Goal: Task Accomplishment & Management: Use online tool/utility

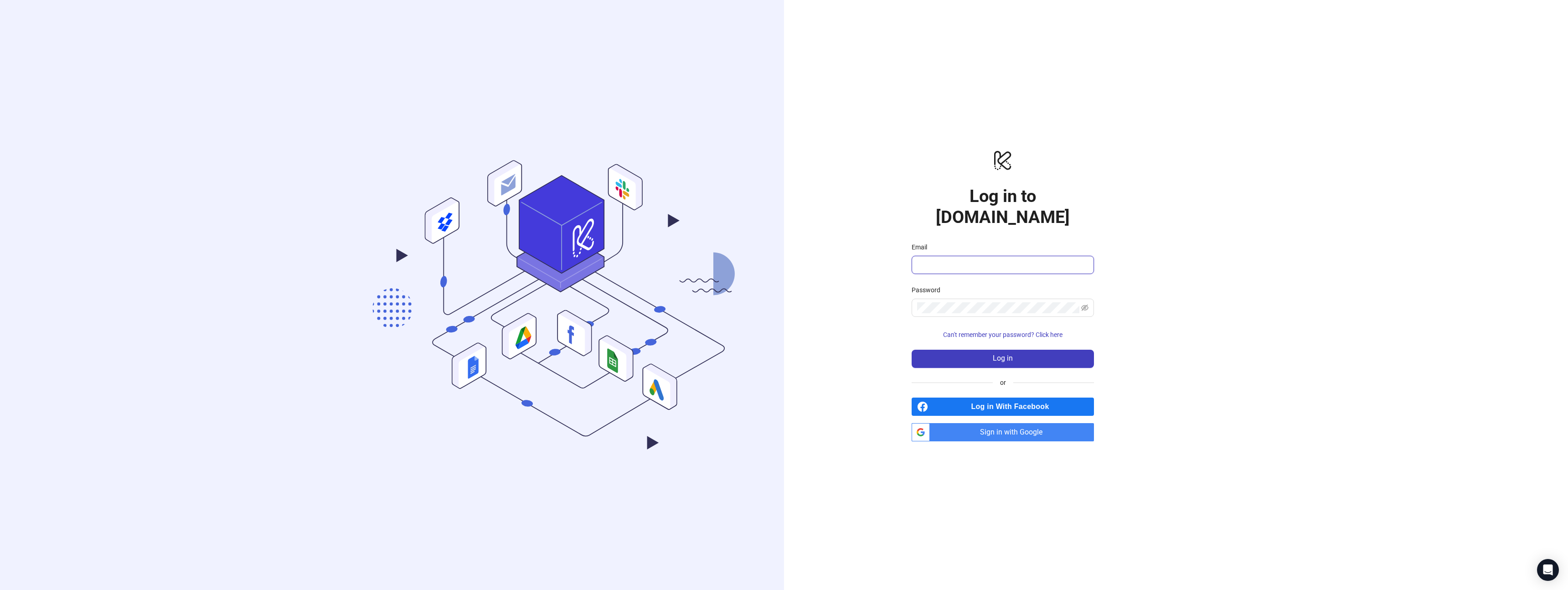
click at [966, 259] on input "Email" at bounding box center [1002, 265] width 170 height 11
type input "**********"
click at [1017, 350] on button "Log in" at bounding box center [1003, 359] width 183 height 18
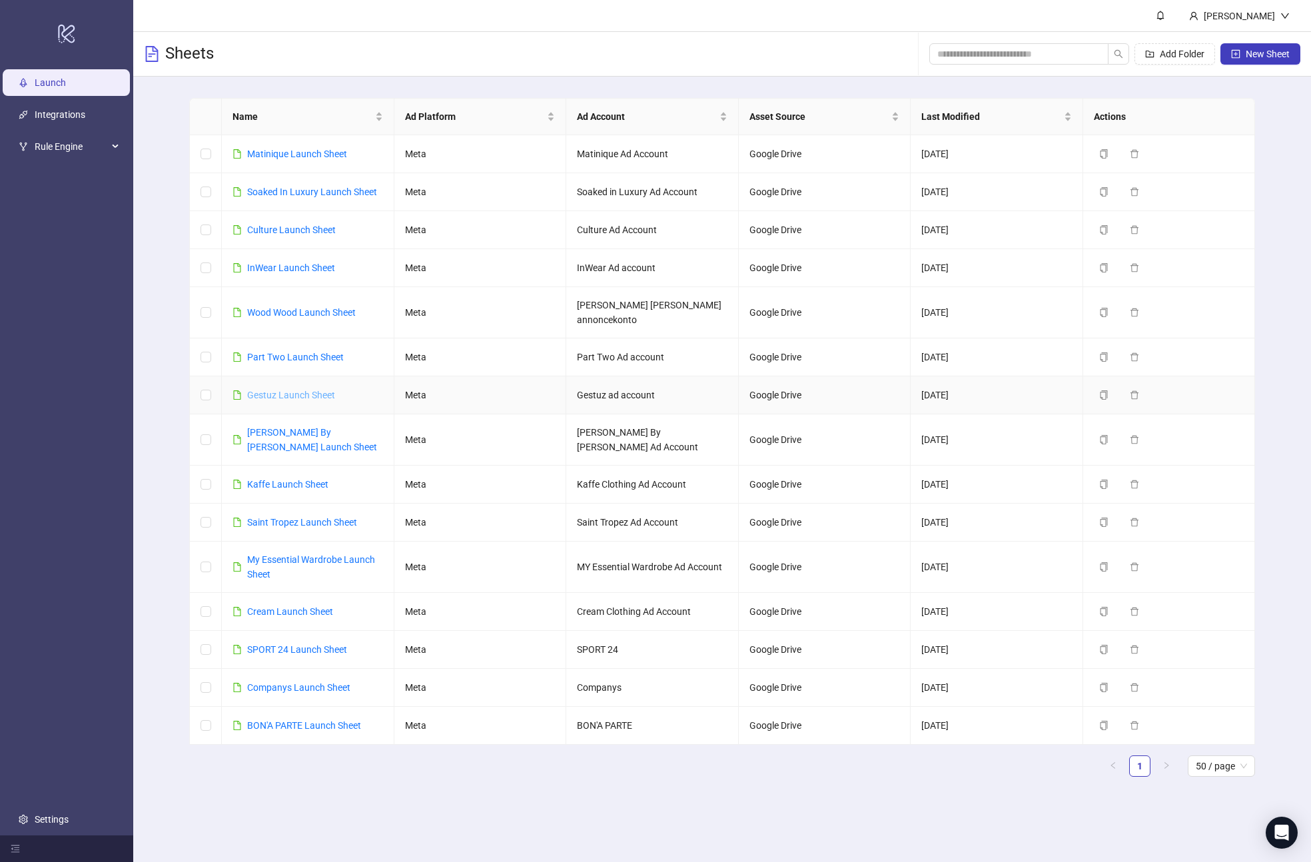
click at [317, 390] on link "Gestuz Launch Sheet" at bounding box center [291, 395] width 88 height 11
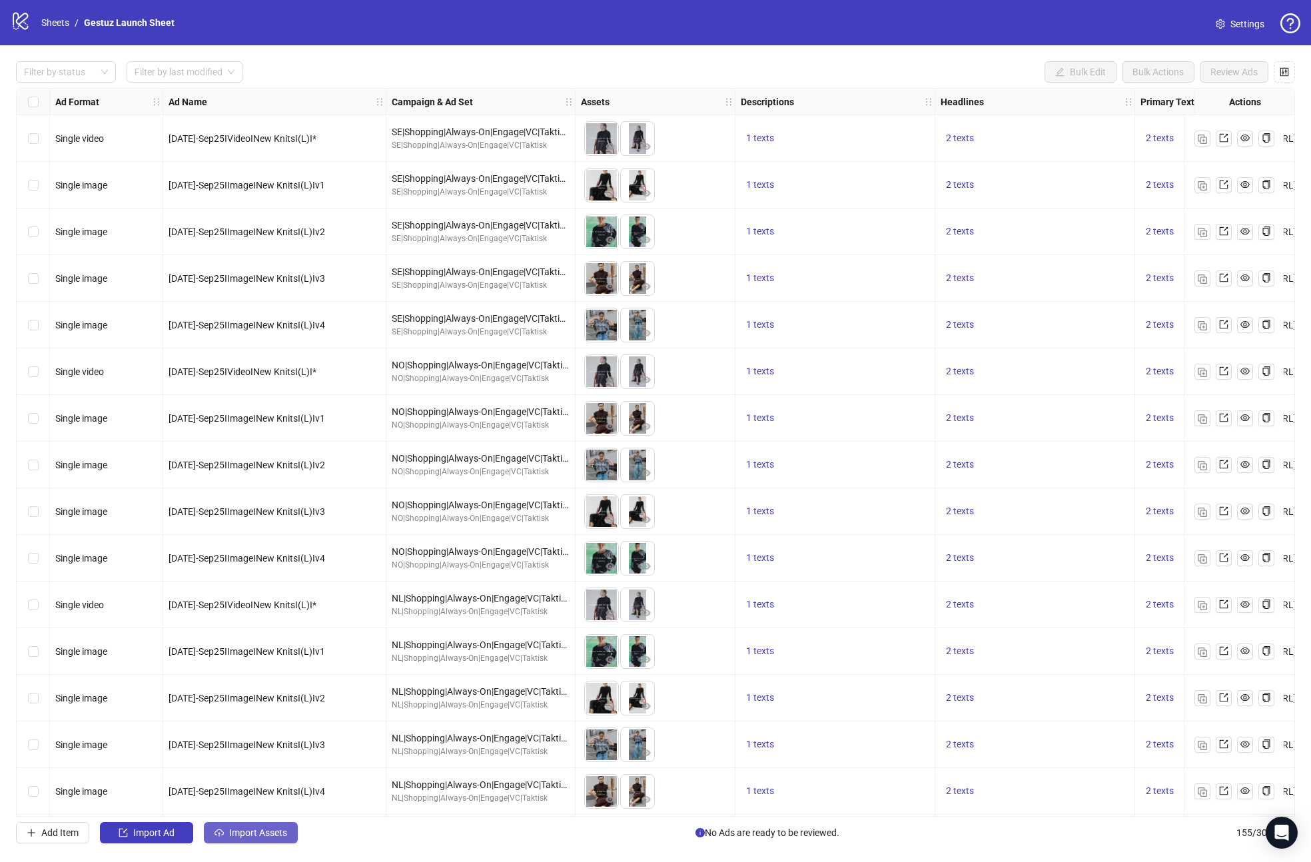
click at [233, 835] on span "Import Assets" at bounding box center [258, 832] width 58 height 11
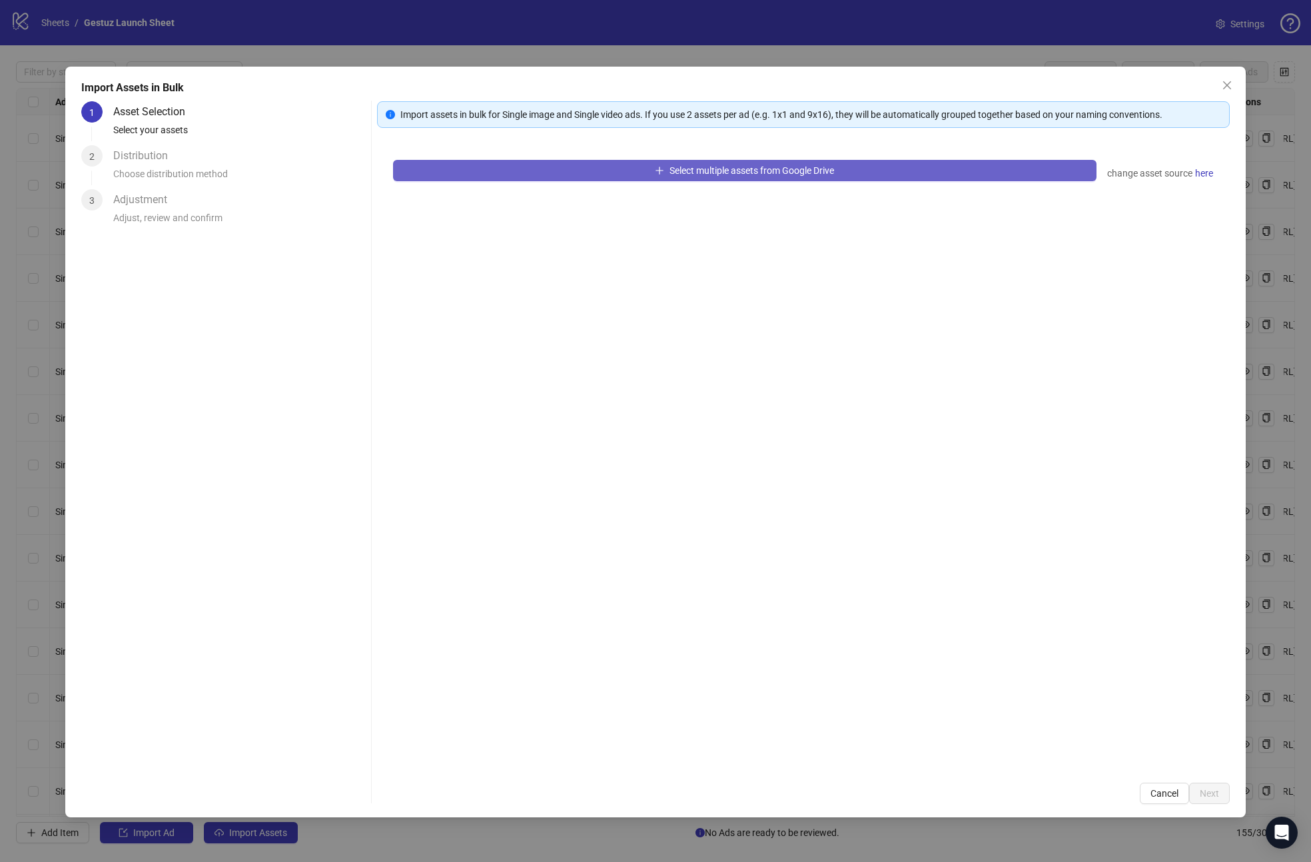
click at [520, 167] on button "Select multiple assets from Google Drive" at bounding box center [745, 170] width 704 height 21
click at [736, 173] on span "Select multiple assets from Google Drive" at bounding box center [752, 170] width 165 height 11
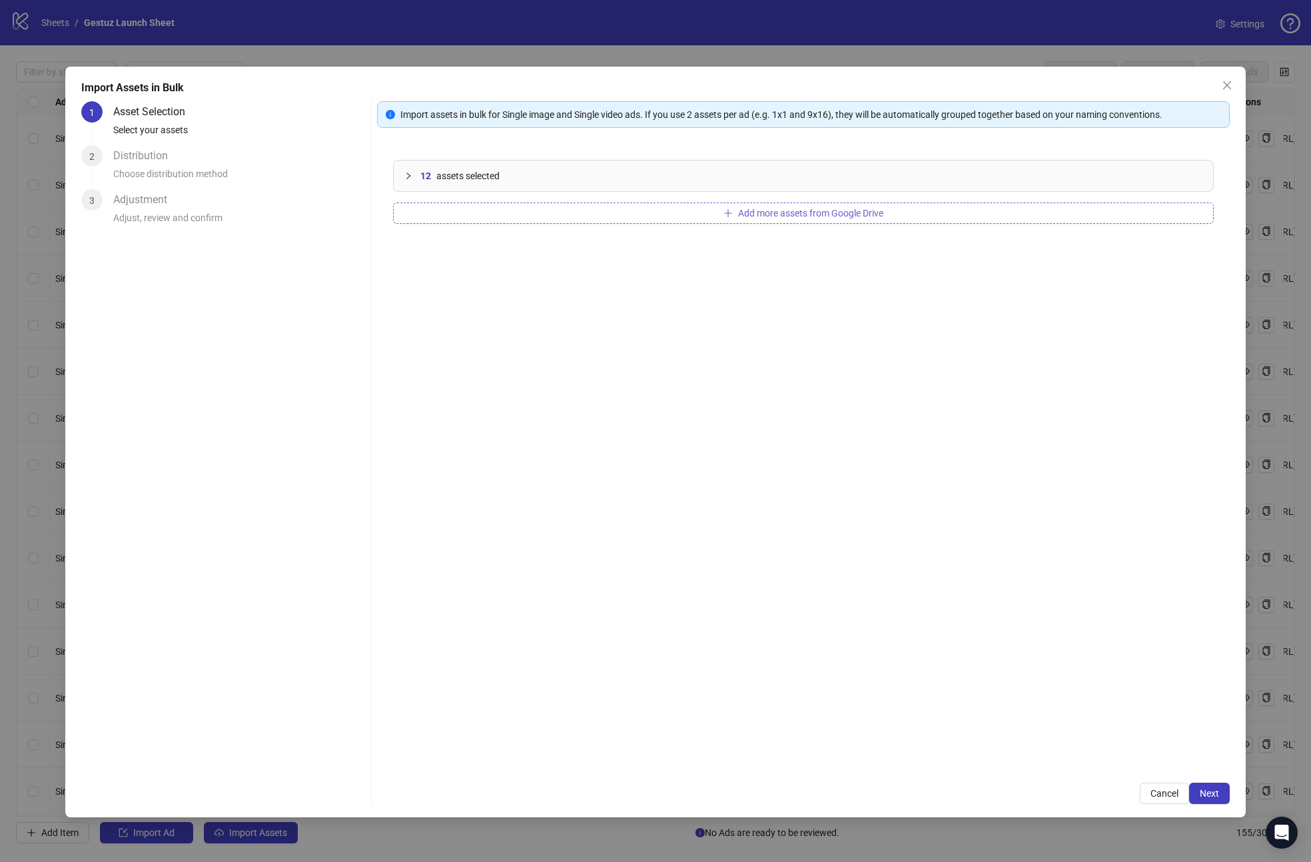
click at [638, 216] on button "Add more assets from Google Drive" at bounding box center [803, 213] width 821 height 21
click at [1213, 798] on button "Next" at bounding box center [1209, 793] width 41 height 21
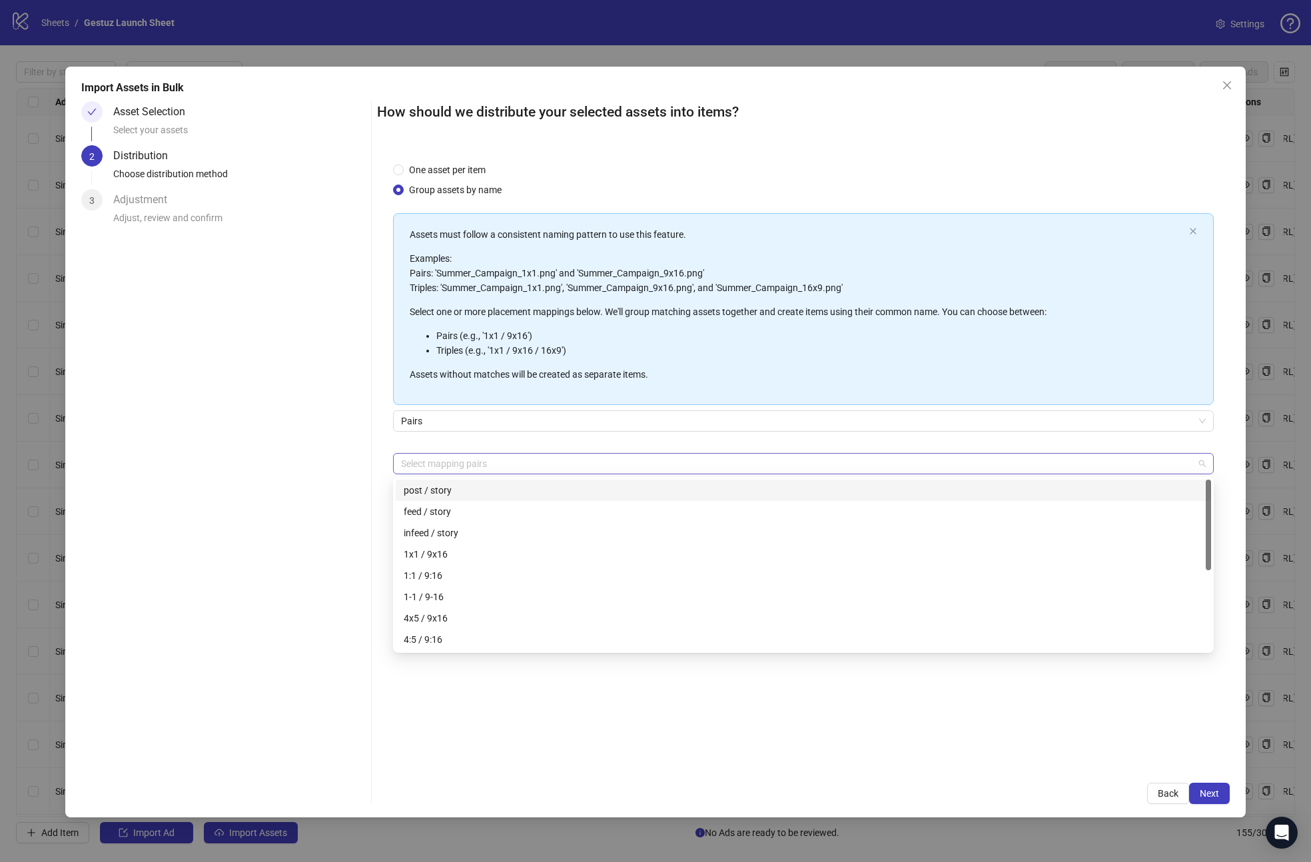
click at [451, 468] on div at bounding box center [797, 463] width 802 height 19
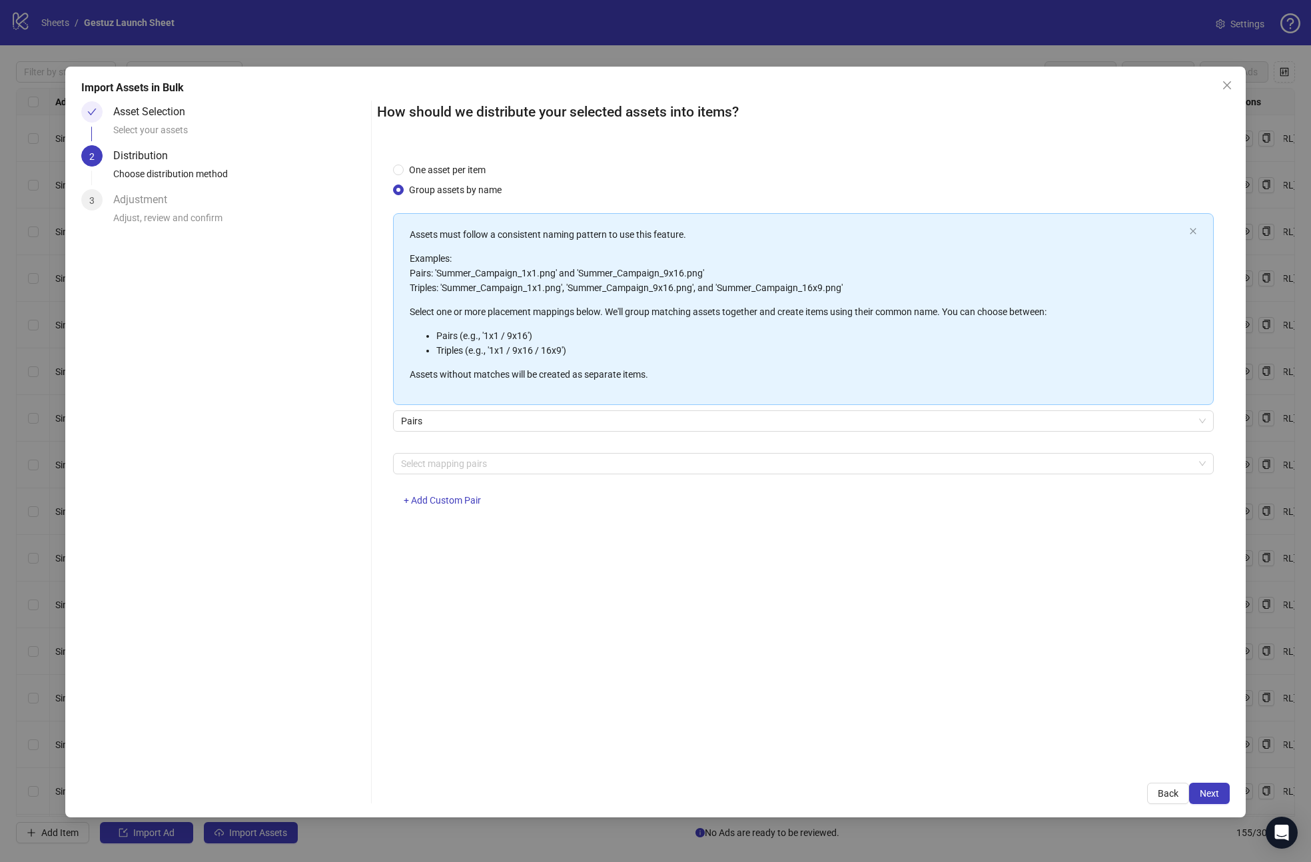
click at [482, 694] on div "One asset per item Group assets by name Assets must follow a consistent naming …" at bounding box center [803, 457] width 853 height 620
click at [472, 460] on div at bounding box center [797, 463] width 802 height 19
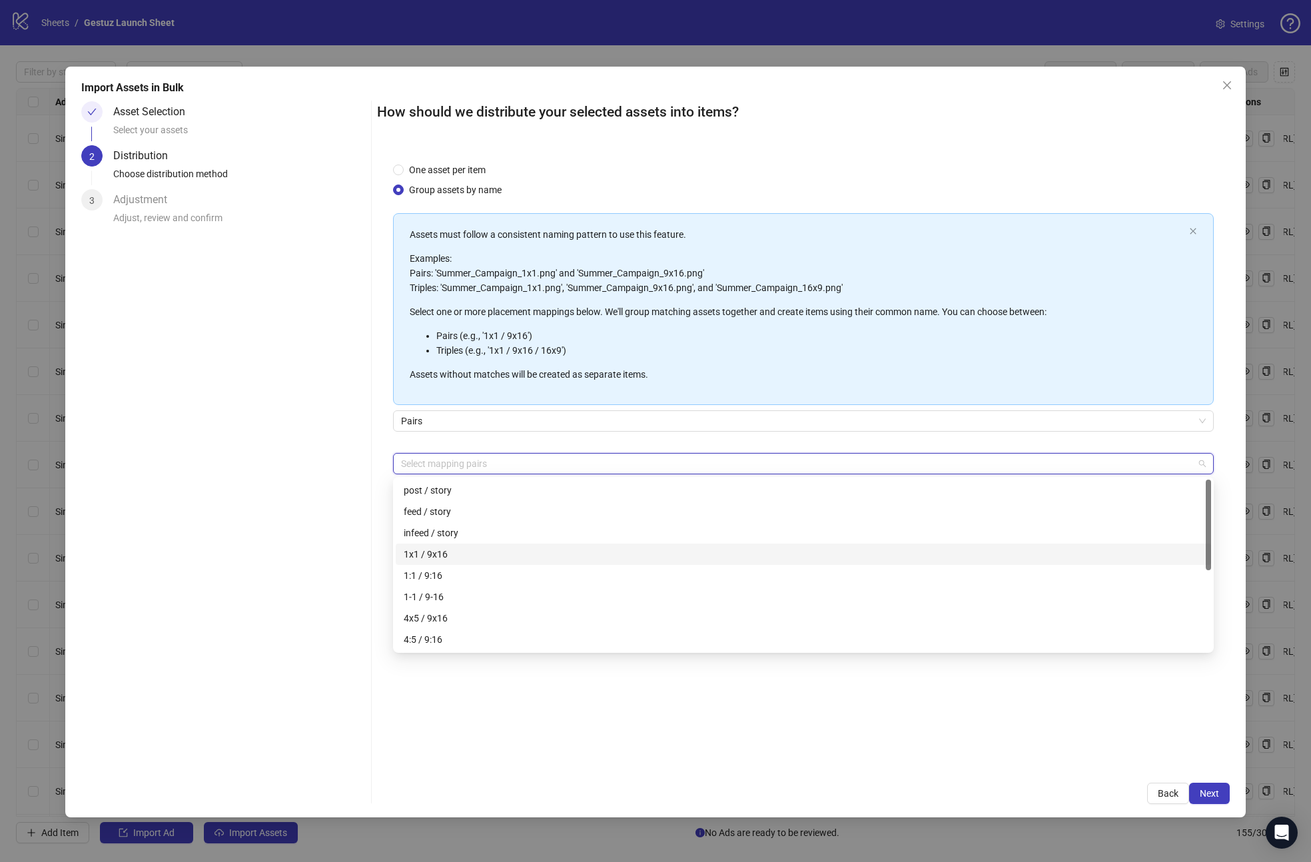
scroll to position [149, 0]
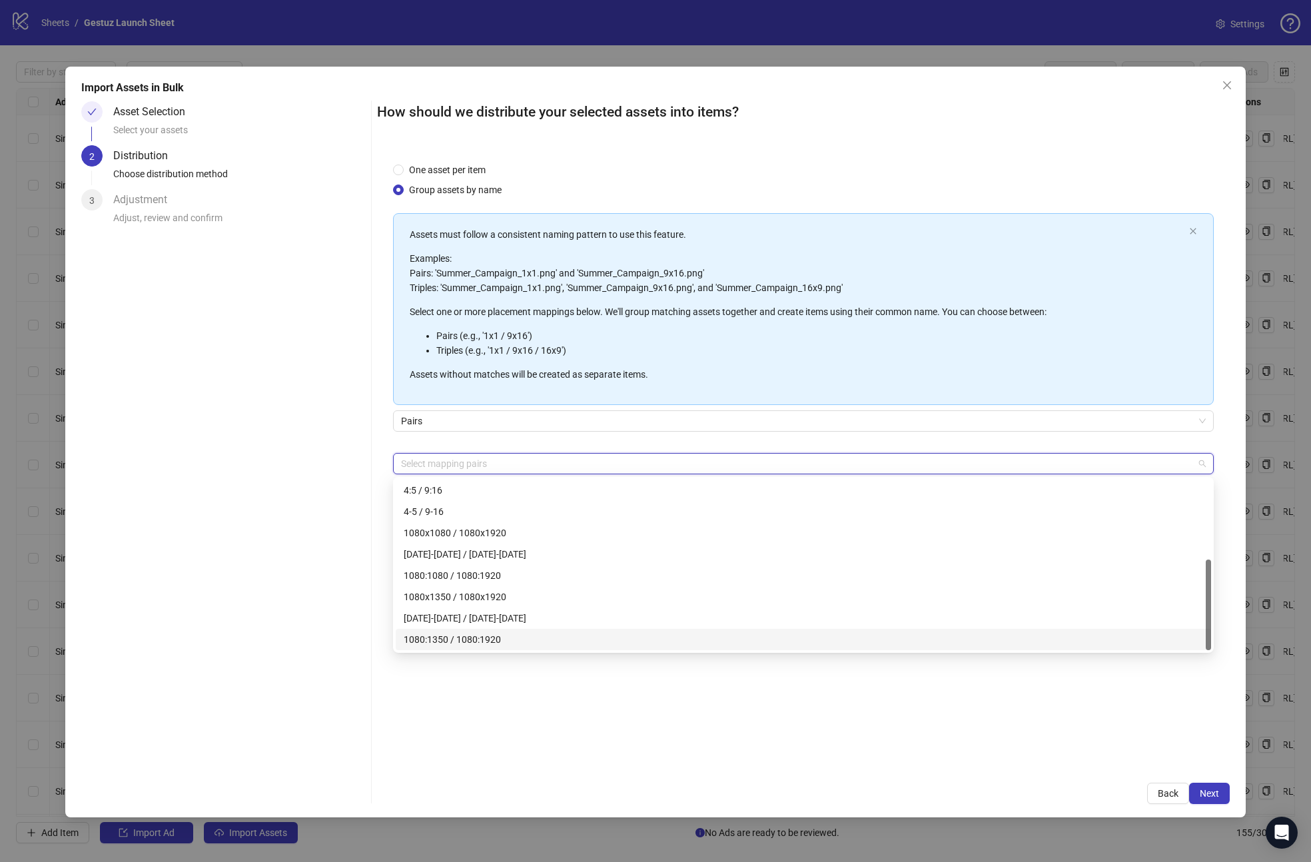
drag, startPoint x: 460, startPoint y: 702, endPoint x: 468, endPoint y: 695, distance: 9.9
click at [461, 702] on div "One asset per item Group assets by name Assets must follow a consistent naming …" at bounding box center [803, 457] width 853 height 620
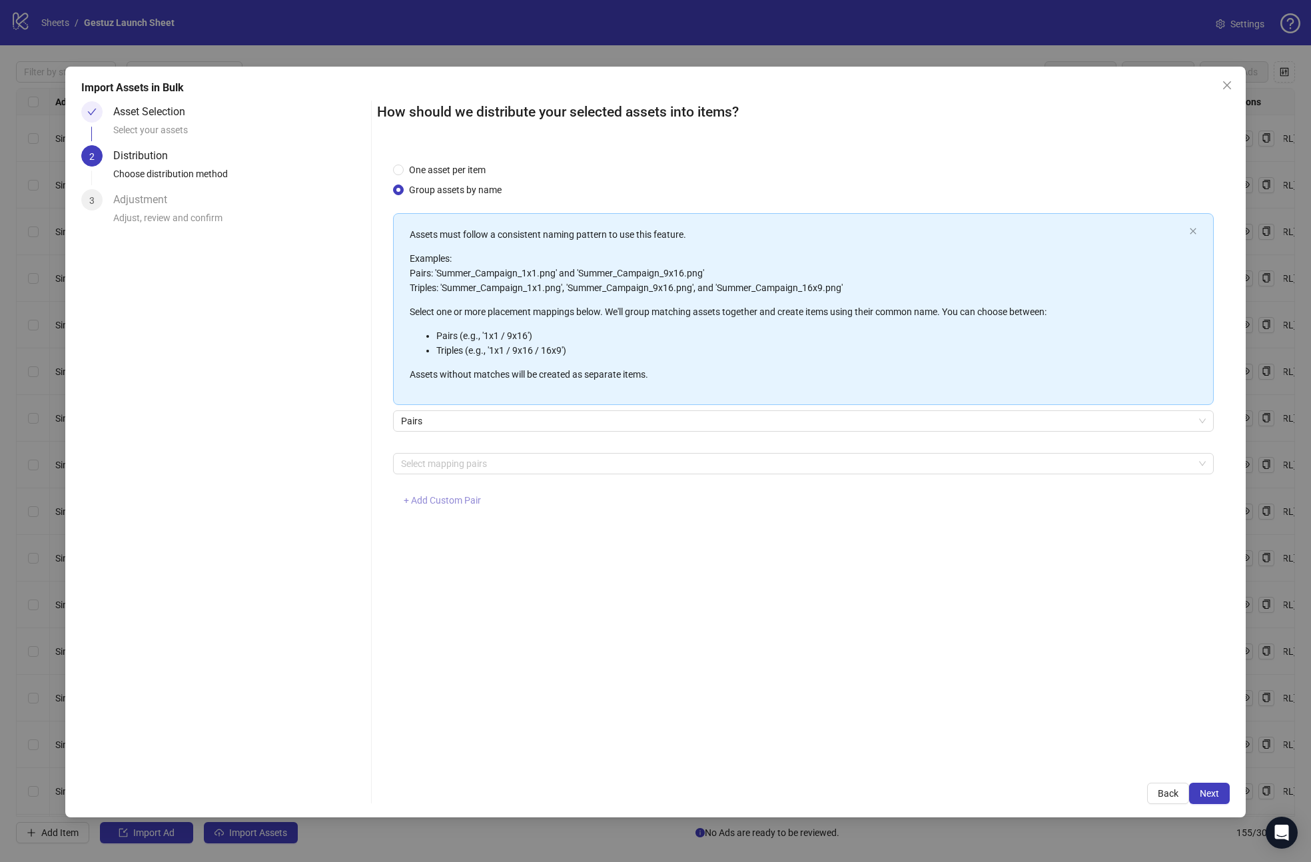
click at [437, 507] on button "+ Add Custom Pair" at bounding box center [442, 500] width 99 height 21
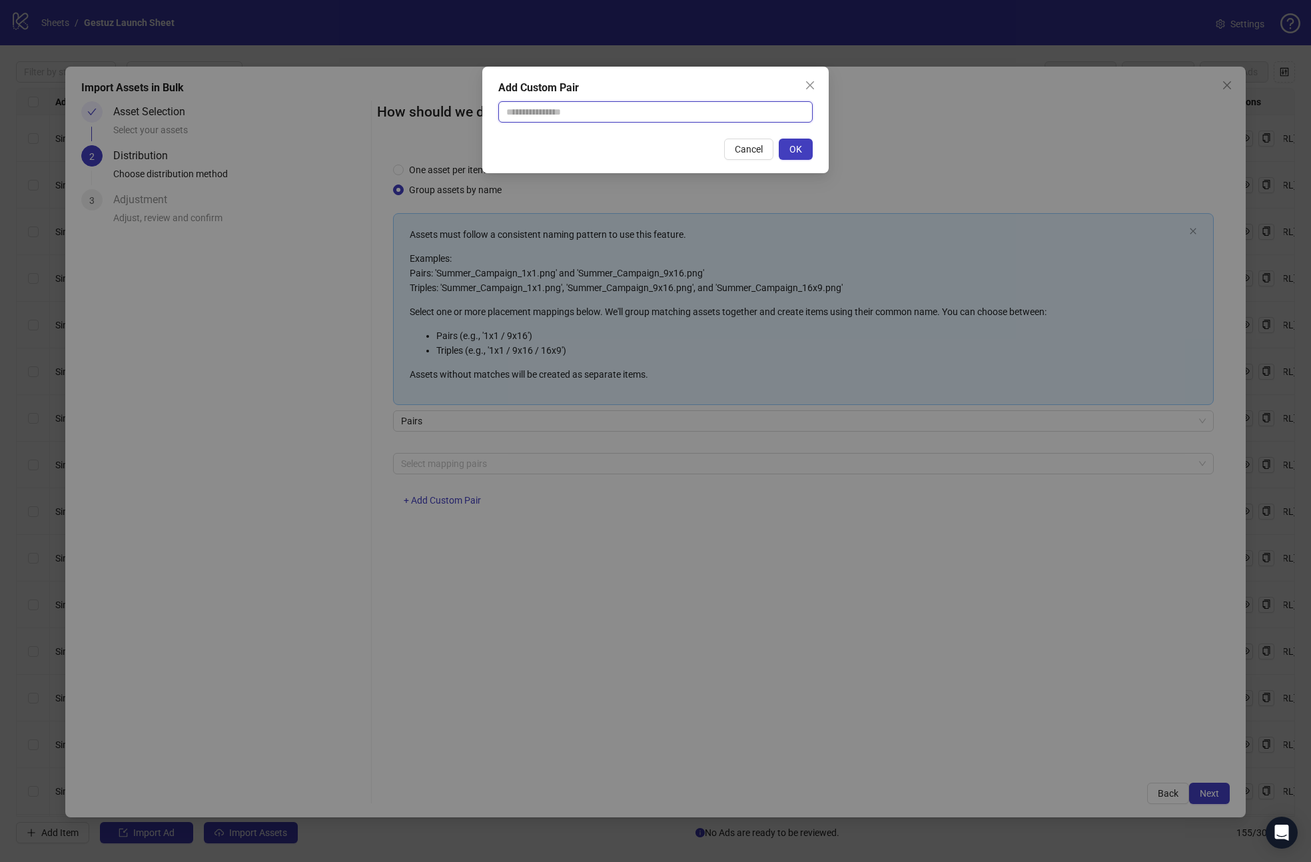
click at [553, 117] on input "text" at bounding box center [655, 111] width 314 height 21
click at [572, 112] on input "**********" at bounding box center [655, 111] width 314 height 21
drag, startPoint x: 586, startPoint y: 112, endPoint x: 586, endPoint y: 129, distance: 17.3
click at [586, 113] on input "**********" at bounding box center [655, 111] width 314 height 21
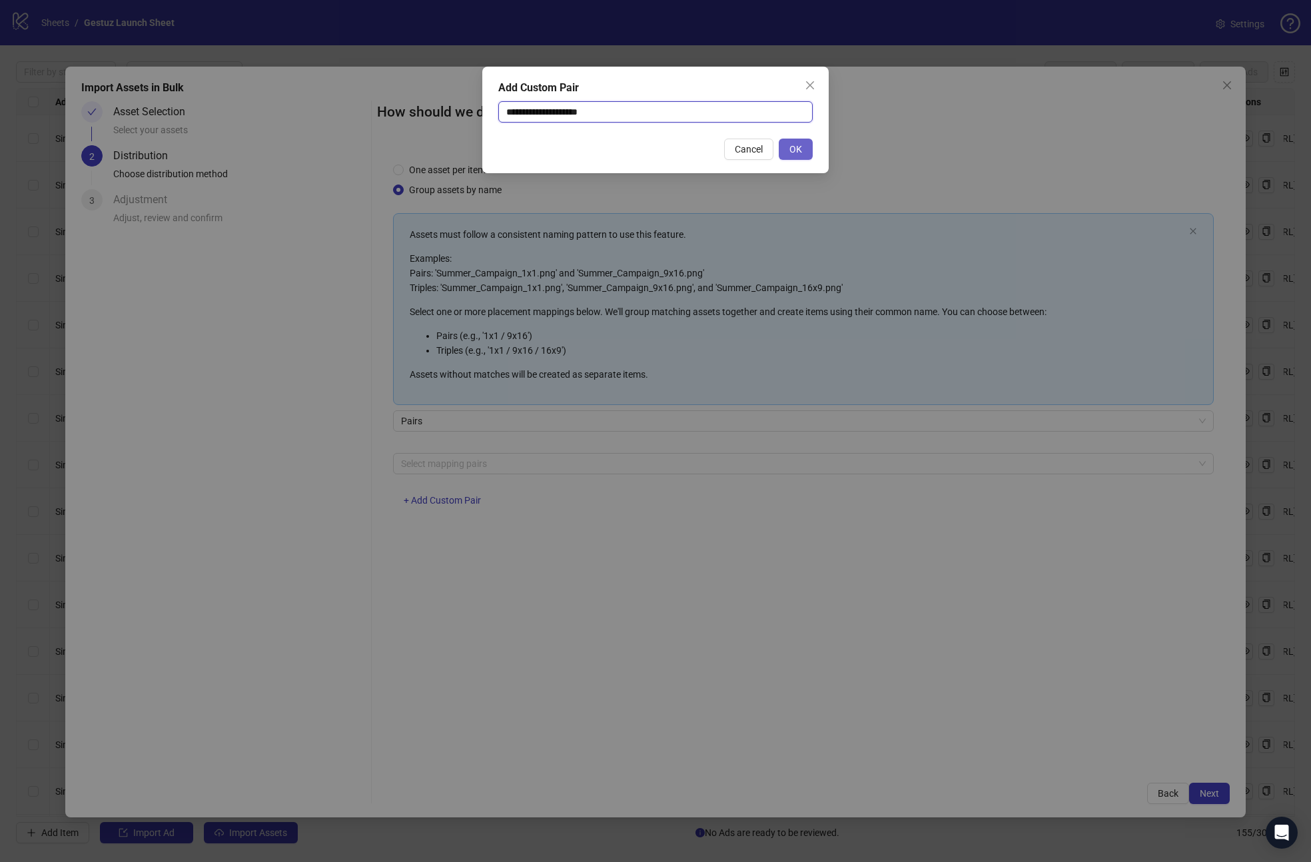
type input "**********"
click at [805, 151] on button "OK" at bounding box center [796, 149] width 34 height 21
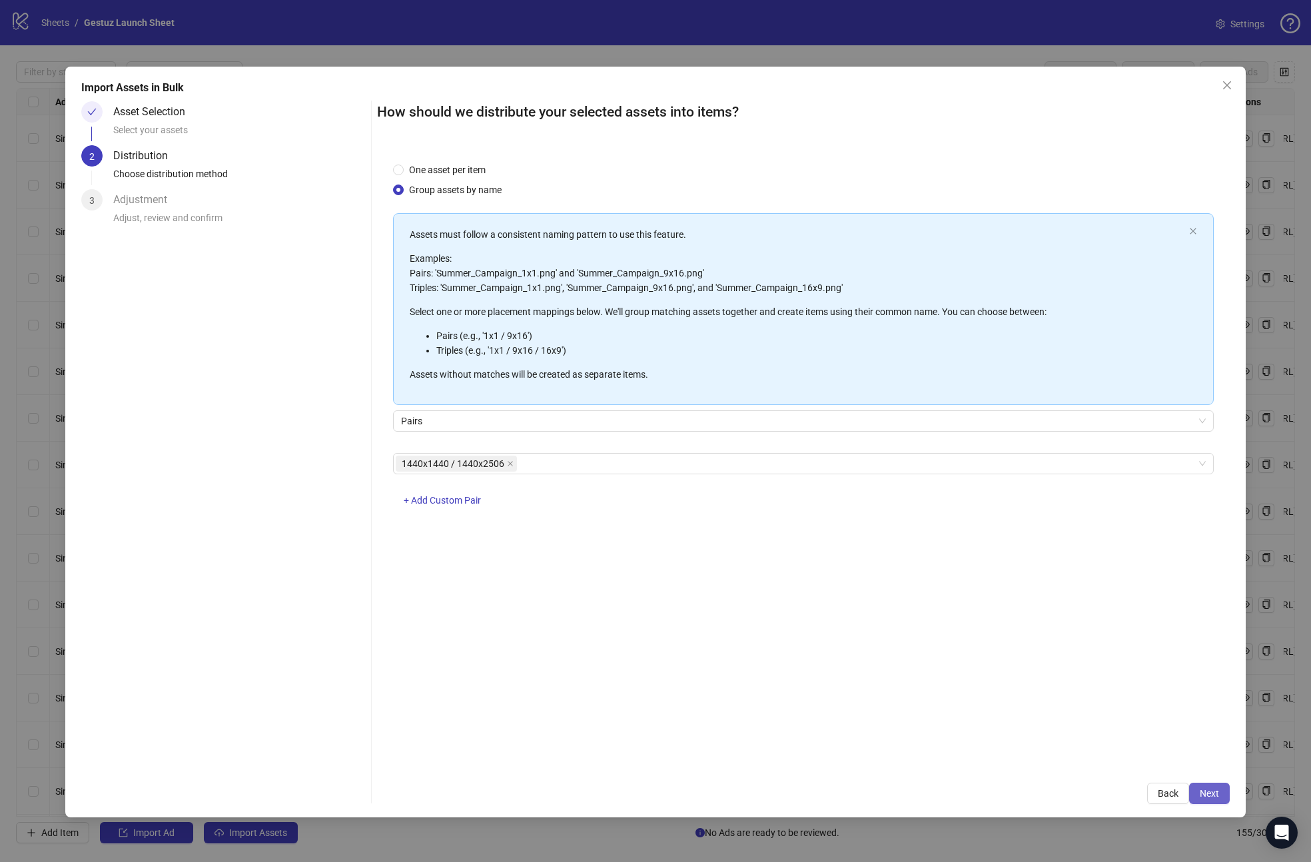
click at [1210, 792] on span "Next" at bounding box center [1209, 793] width 19 height 11
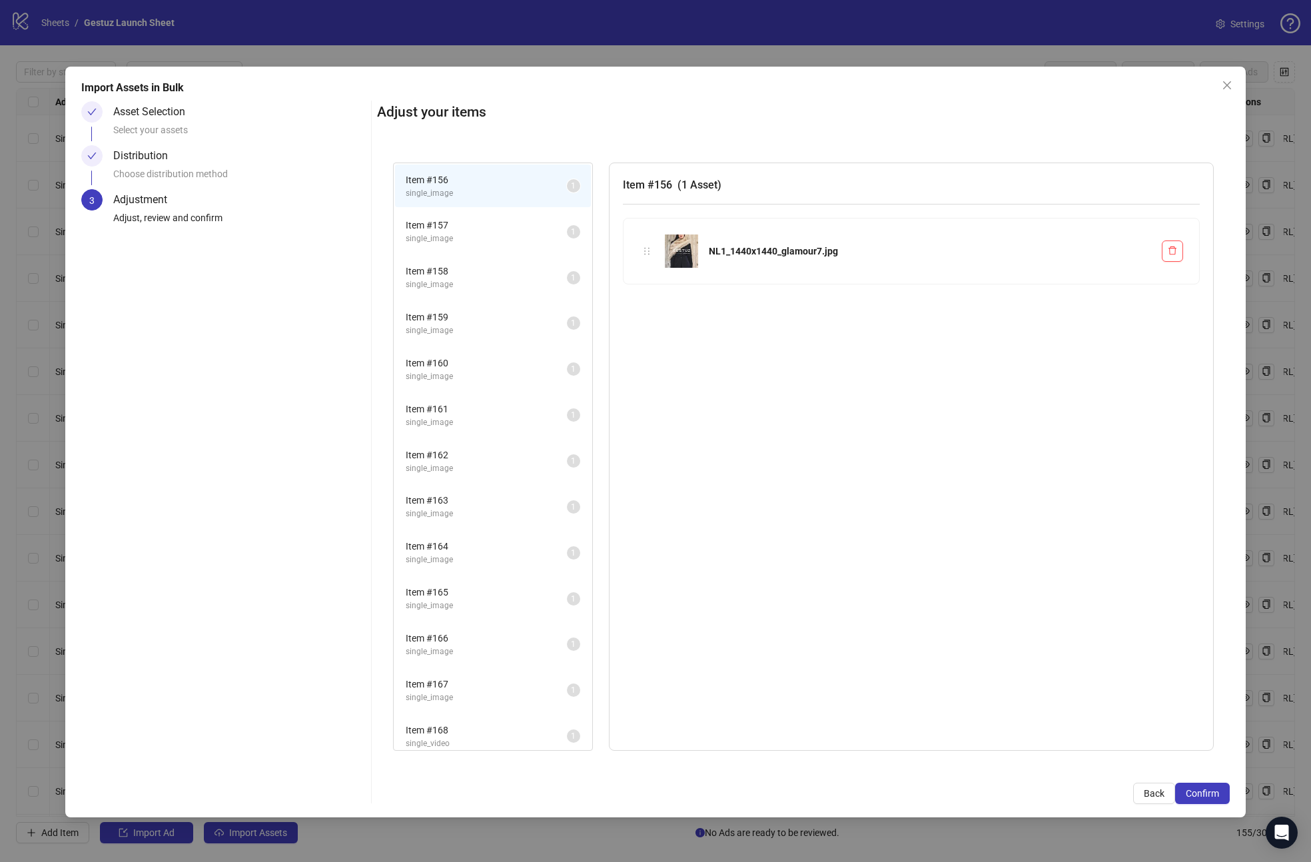
click at [490, 221] on span "Item # 157" at bounding box center [486, 225] width 161 height 15
click at [486, 268] on span "Item # 158" at bounding box center [486, 271] width 161 height 15
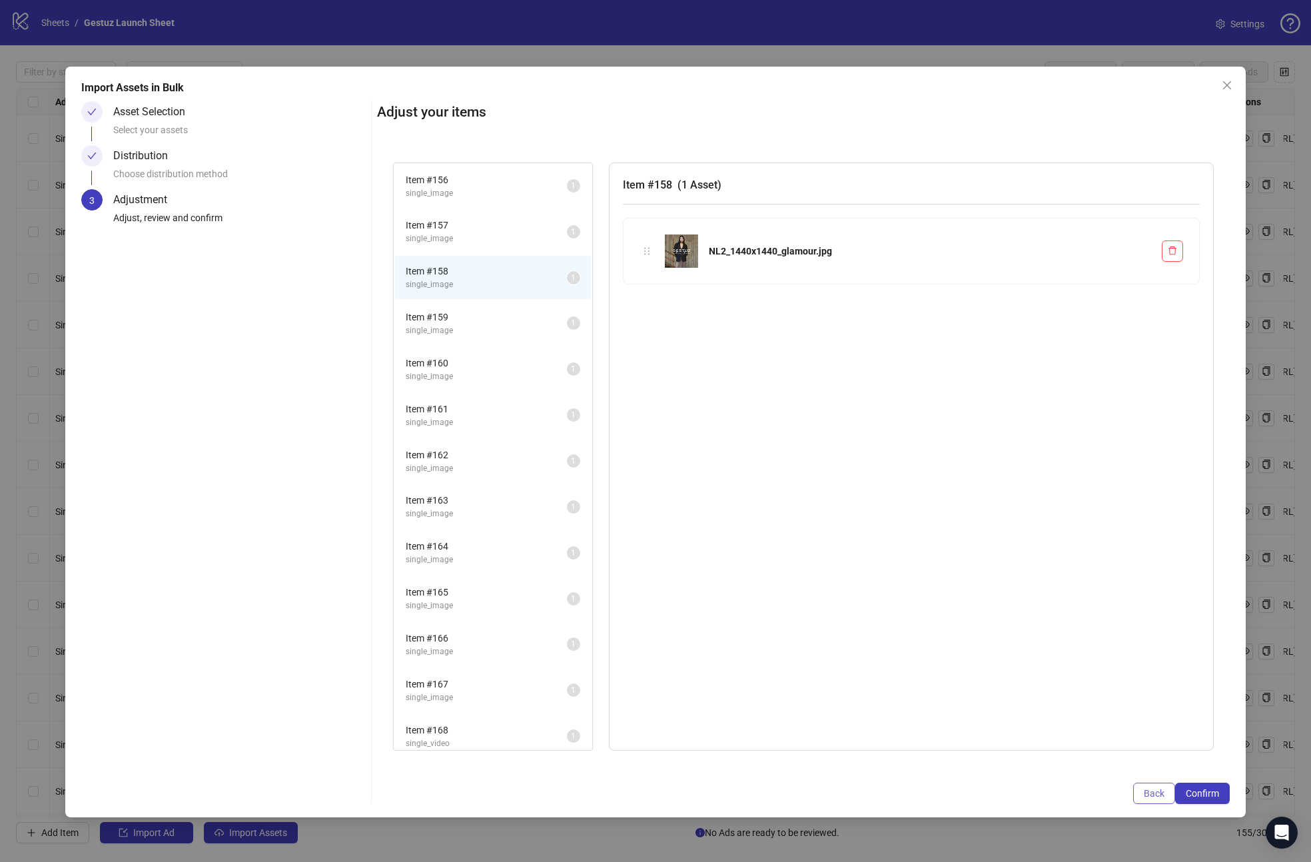
click at [1147, 795] on span "Back" at bounding box center [1154, 793] width 21 height 11
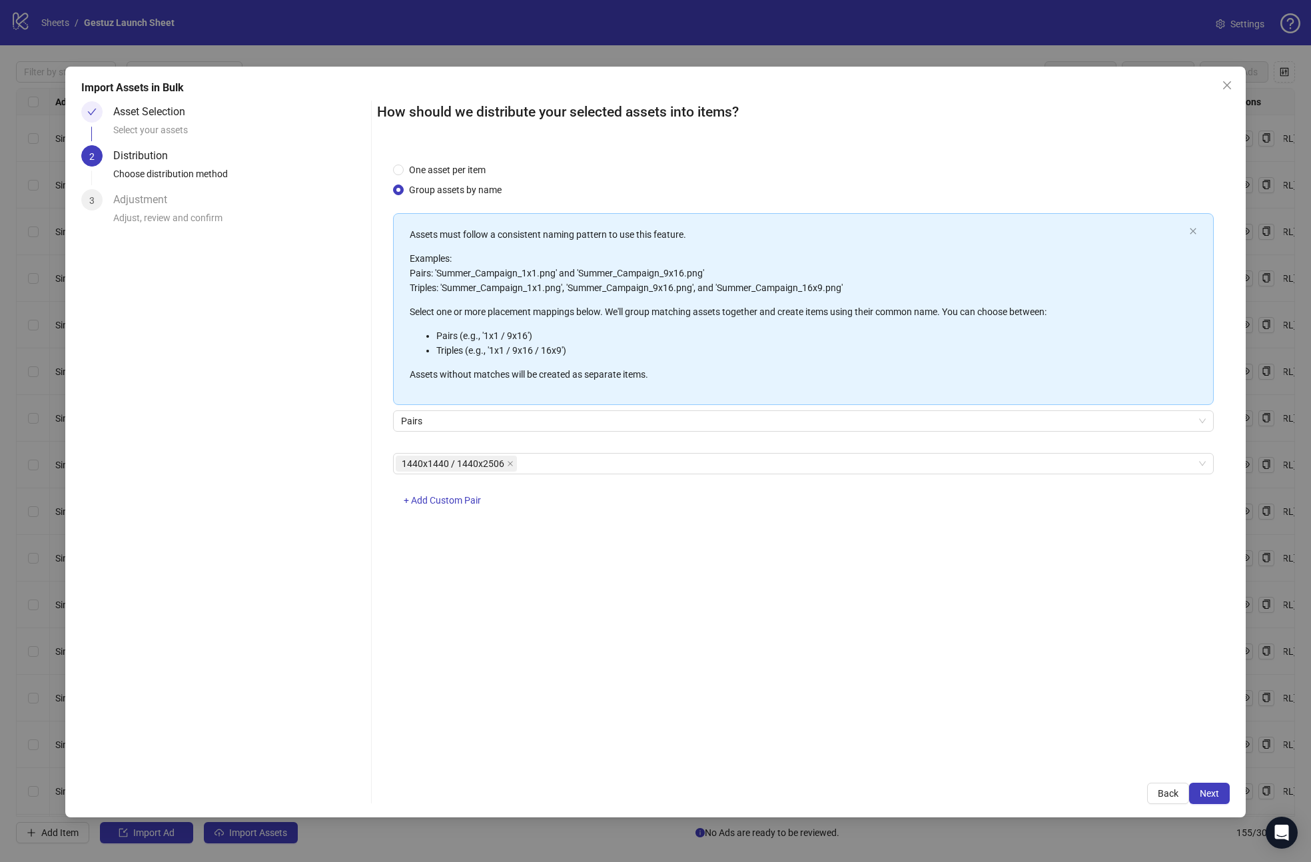
click at [678, 549] on div "One asset per item Group assets by name Assets must follow a consistent naming …" at bounding box center [803, 457] width 853 height 620
click at [179, 127] on div "Select your assets" at bounding box center [239, 134] width 253 height 23
drag, startPoint x: 172, startPoint y: 114, endPoint x: 663, endPoint y: 542, distance: 651.6
click at [172, 115] on div "Asset Selection" at bounding box center [154, 111] width 83 height 21
click at [1175, 796] on span "Back" at bounding box center [1168, 793] width 21 height 11
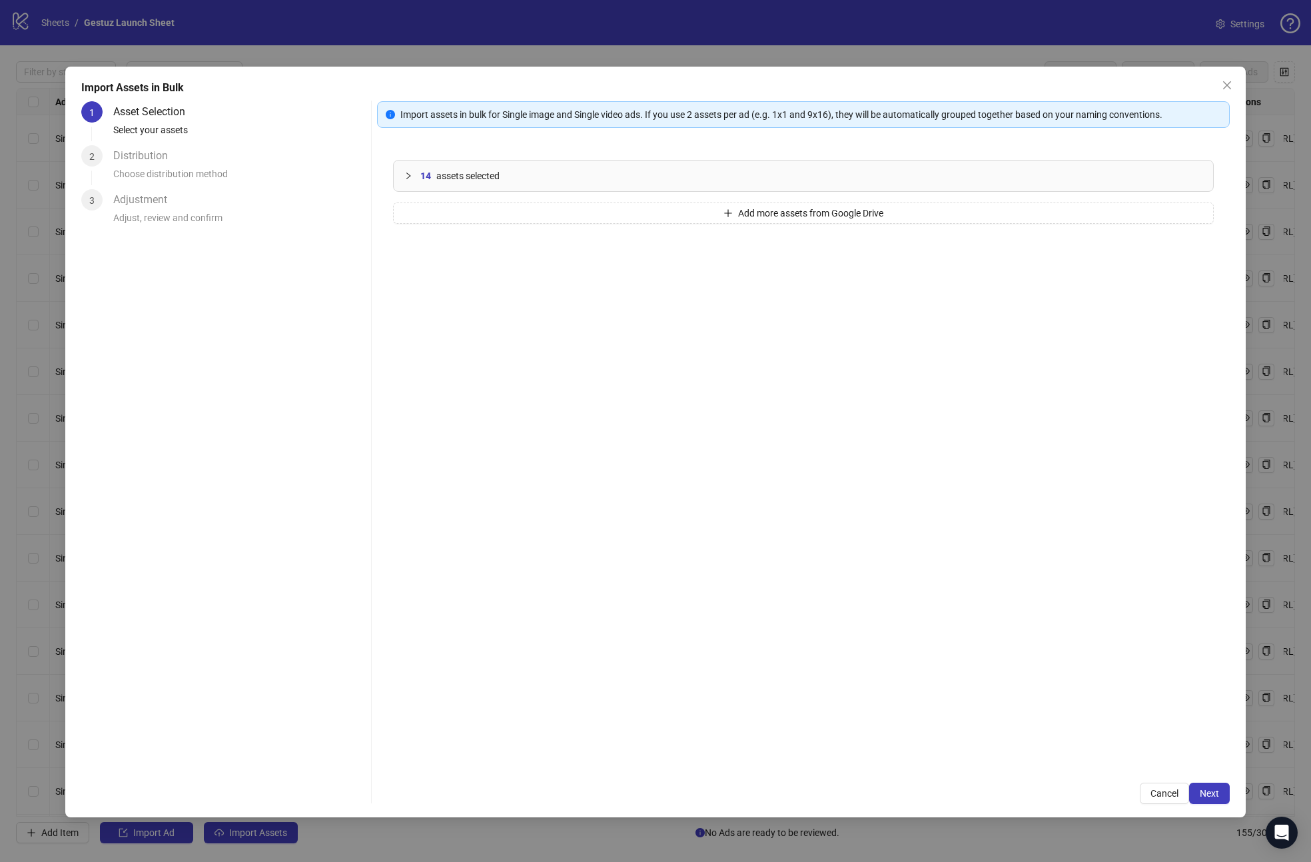
click at [404, 174] on icon "collapsed" at bounding box center [408, 176] width 8 height 8
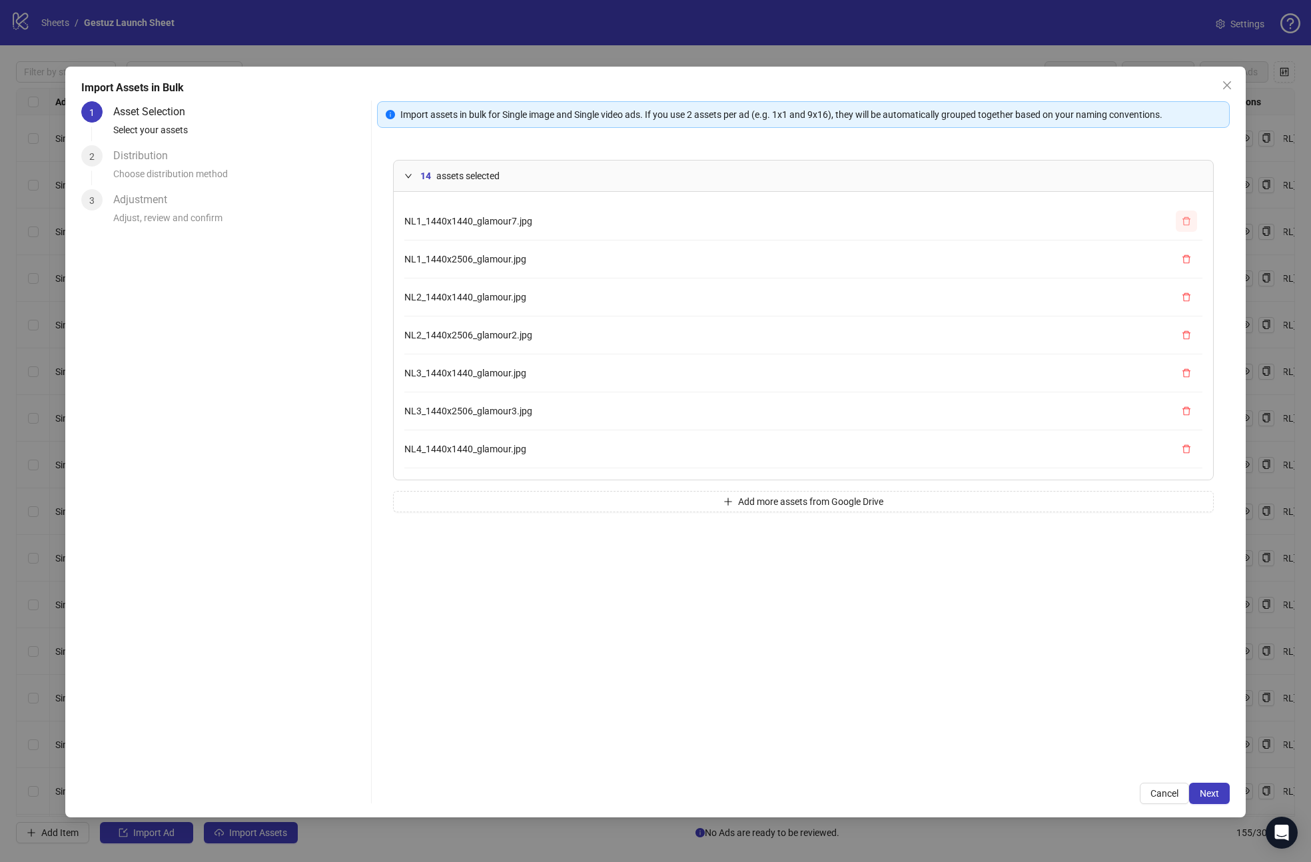
click at [1185, 220] on icon "delete" at bounding box center [1186, 221] width 9 height 9
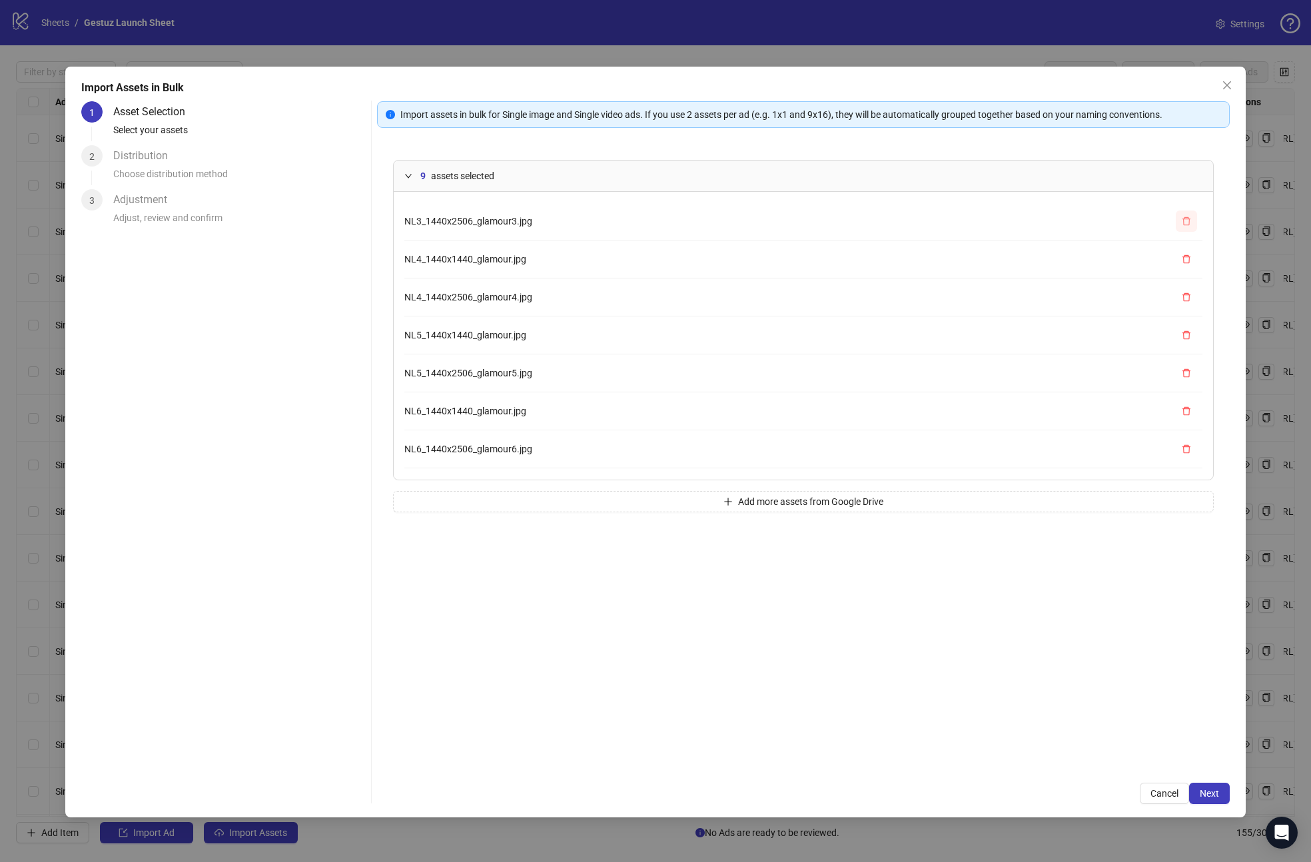
click at [1185, 220] on icon "delete" at bounding box center [1186, 221] width 9 height 9
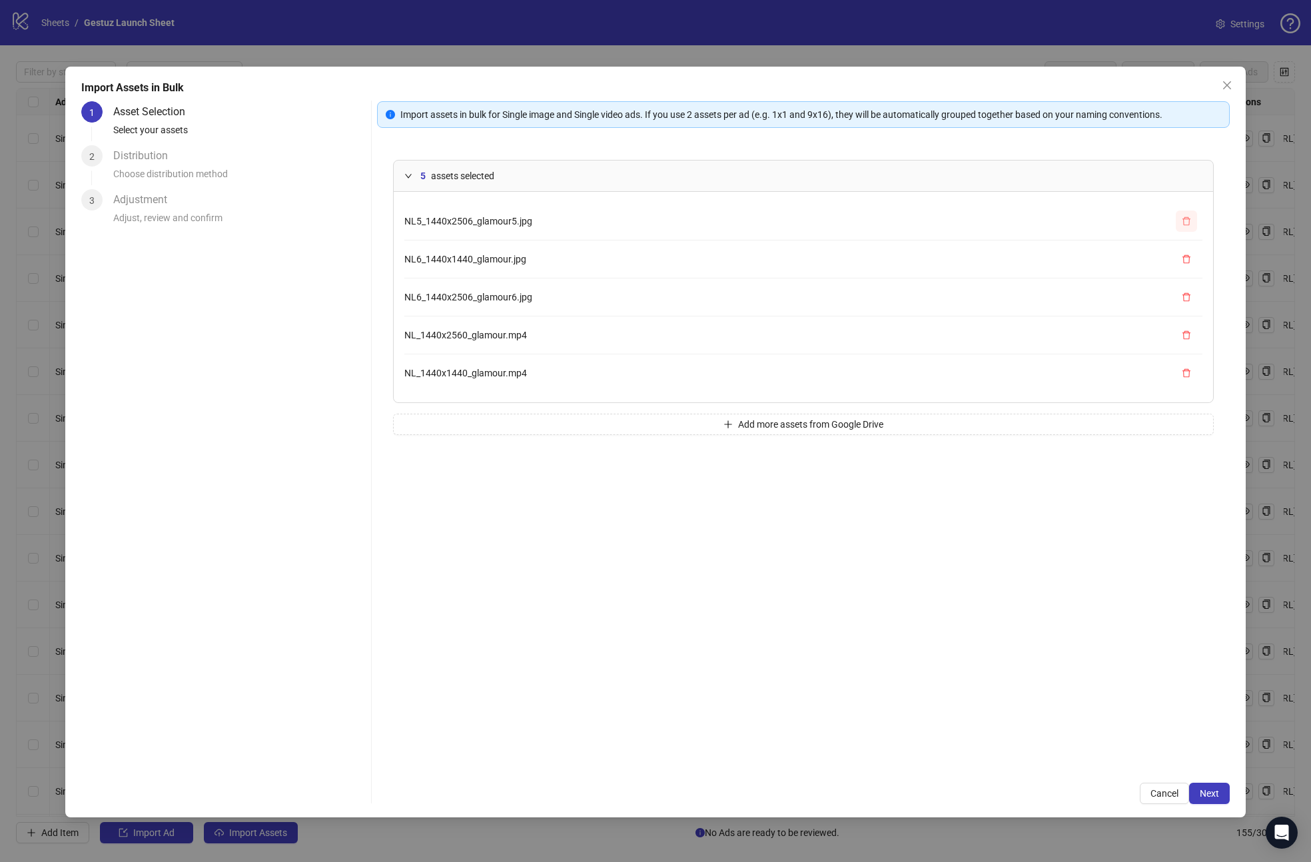
click at [1185, 220] on icon "delete" at bounding box center [1186, 221] width 9 height 9
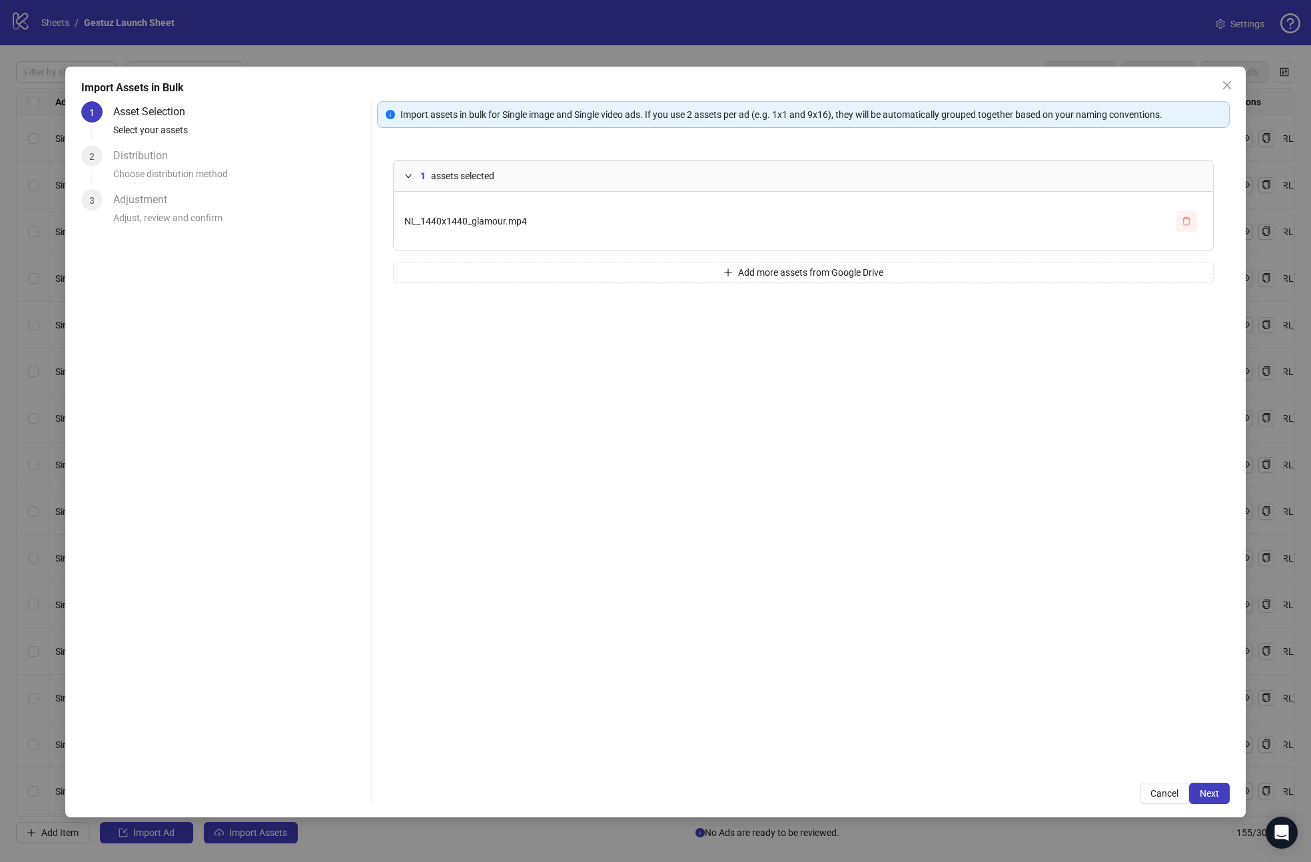
click at [1185, 220] on icon "delete" at bounding box center [1186, 221] width 9 height 9
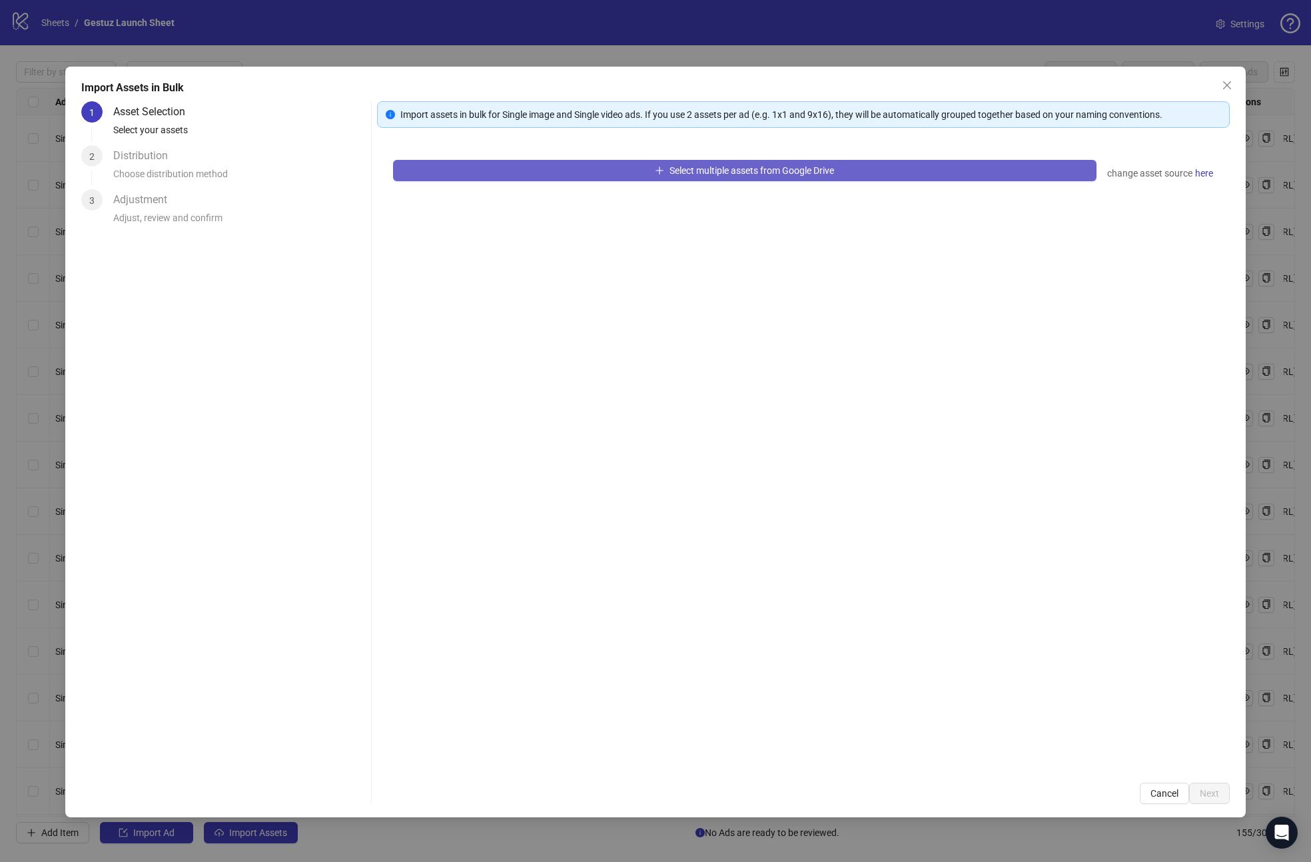
click at [782, 175] on span "Select multiple assets from Google Drive" at bounding box center [752, 170] width 165 height 11
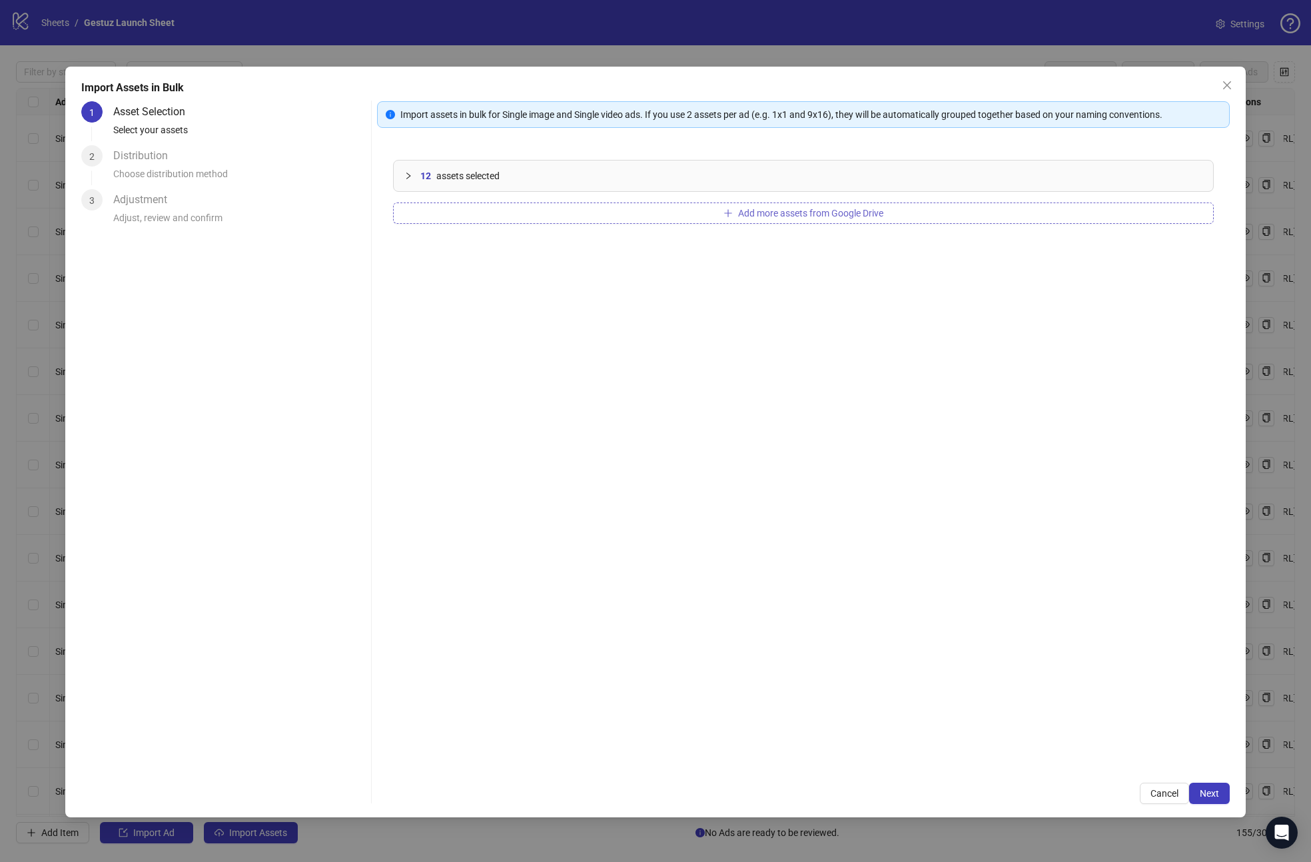
click at [599, 219] on button "Add more assets from Google Drive" at bounding box center [803, 213] width 821 height 21
click at [1205, 799] on button "Next" at bounding box center [1209, 793] width 41 height 21
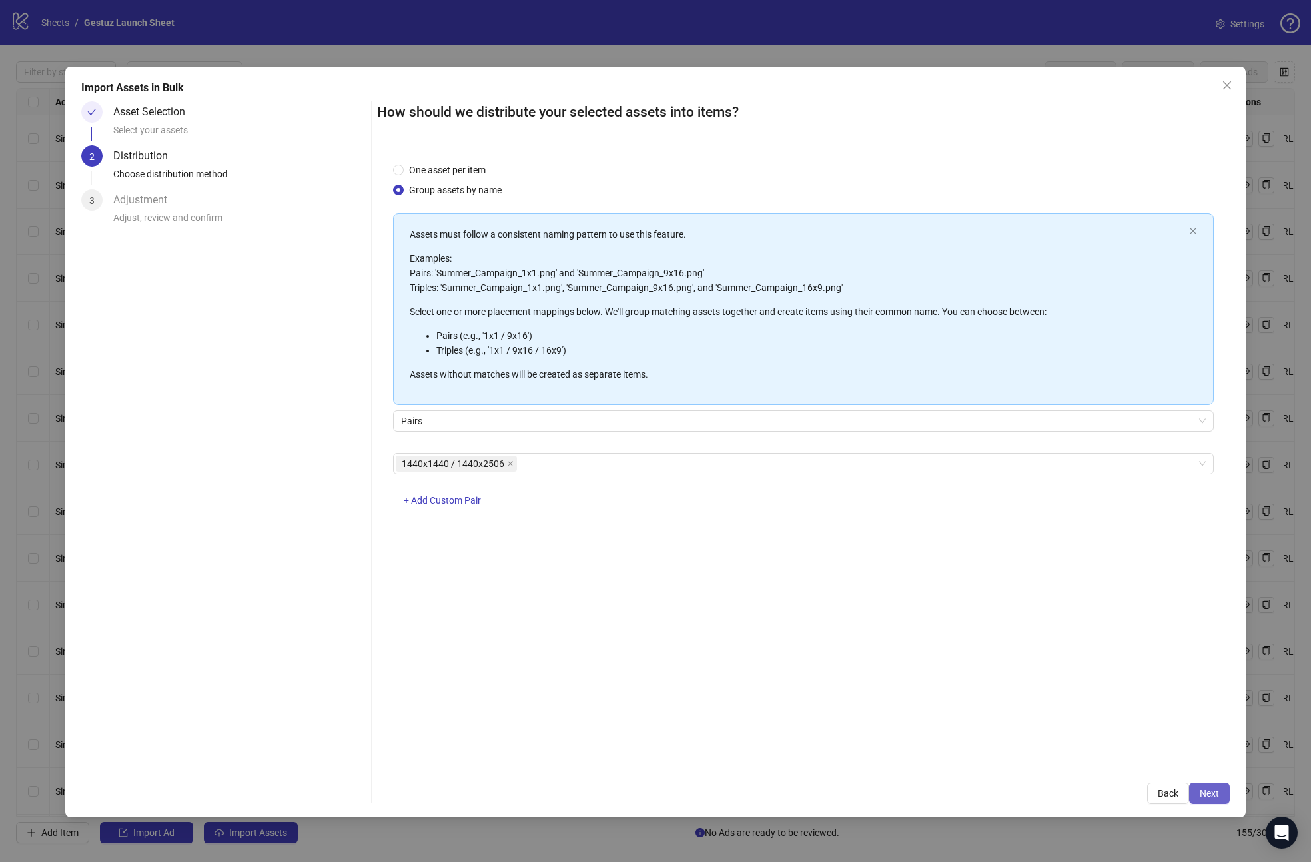
click at [1211, 793] on span "Next" at bounding box center [1209, 793] width 19 height 11
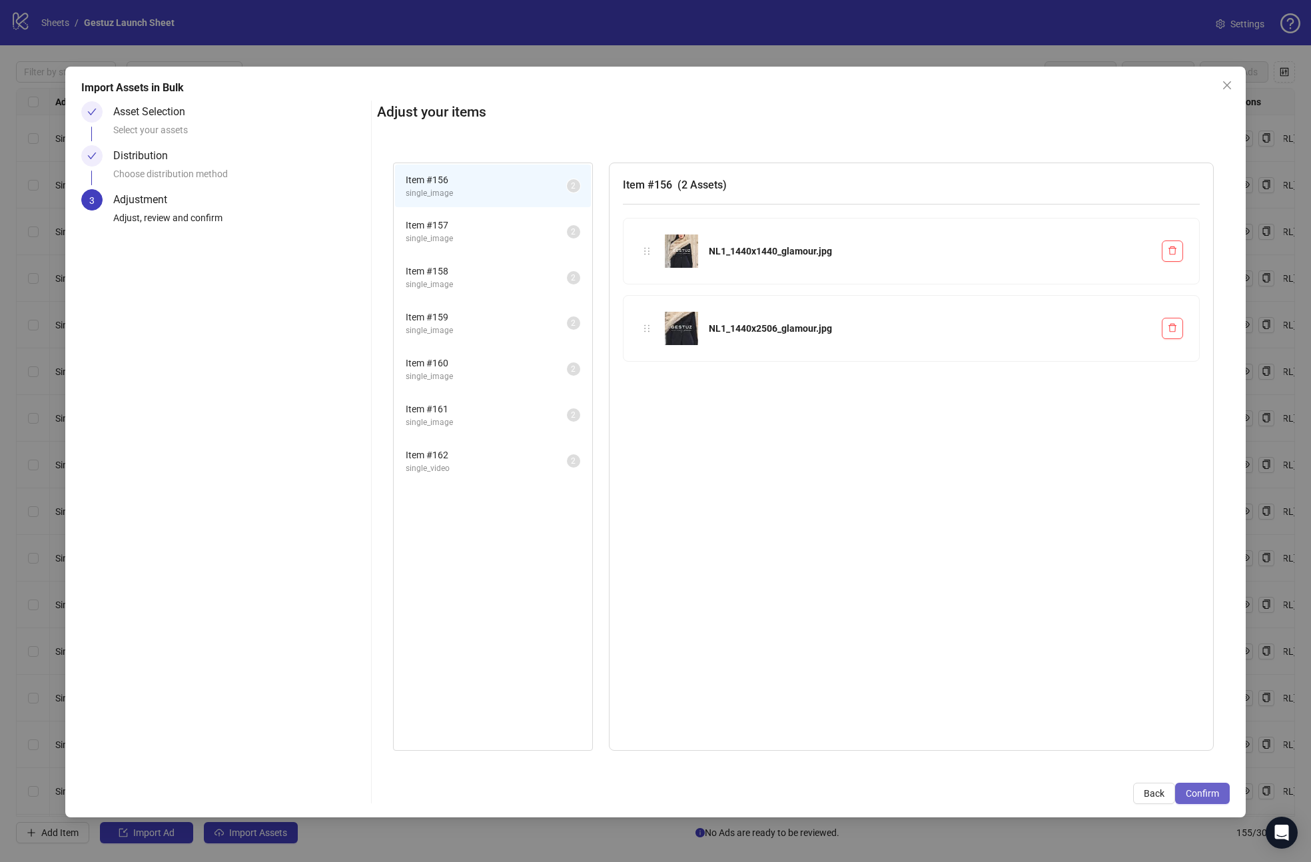
click at [1209, 793] on span "Confirm" at bounding box center [1202, 793] width 33 height 11
